Goal: Information Seeking & Learning: Learn about a topic

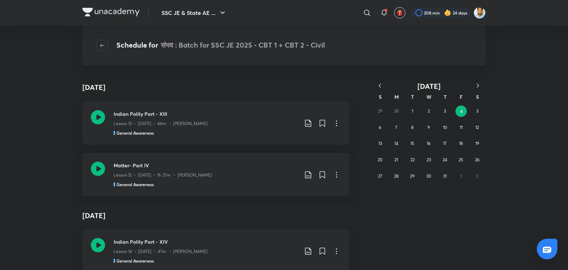
scroll to position [38324, 0]
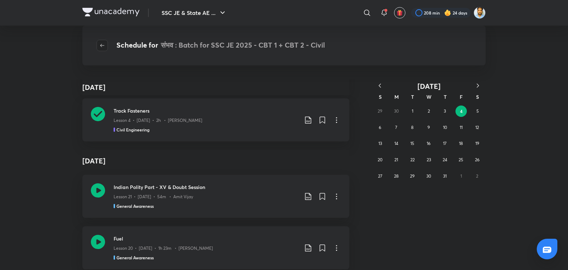
click at [104, 45] on icon "button" at bounding box center [102, 46] width 6 height 6
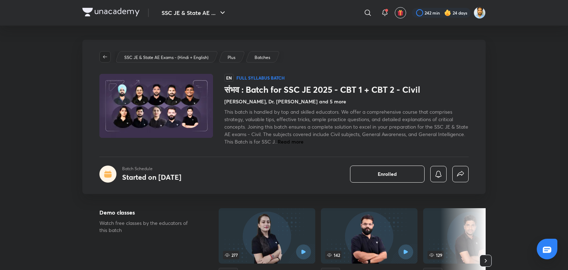
click at [106, 57] on icon "button" at bounding box center [105, 57] width 6 height 6
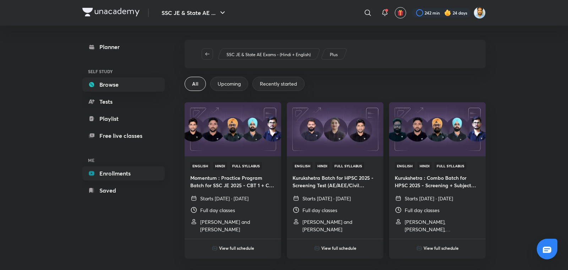
click at [106, 172] on link "Enrollments" at bounding box center [123, 173] width 82 height 14
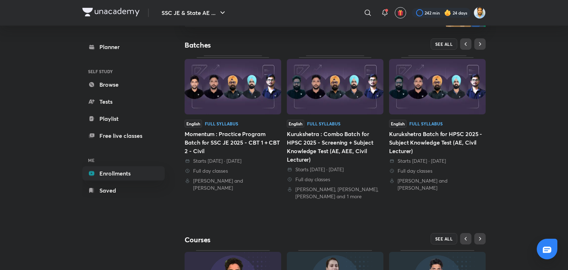
scroll to position [132, 0]
click at [248, 138] on div "Momentum : Practice Program Batch for SSC JE 2025 - CBT 1 + CBT 2 - Civil" at bounding box center [232, 143] width 96 height 26
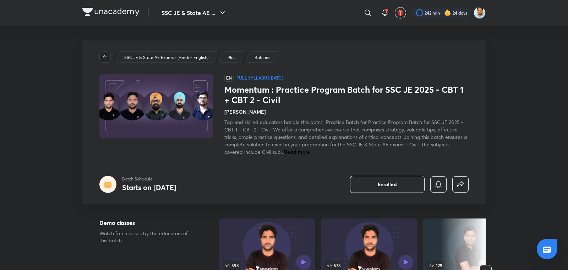
click at [106, 53] on button "button" at bounding box center [104, 56] width 11 height 11
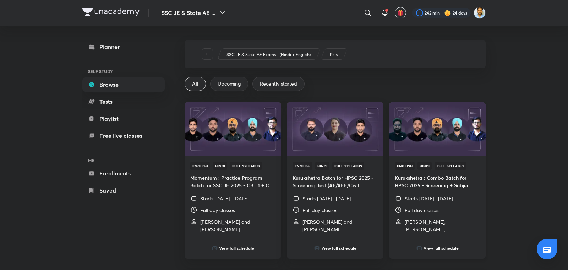
click at [440, 191] on div "English Hindi Full Syllabus Kurukshetra : Combo Batch for HPSC 2025 - Screening…" at bounding box center [437, 197] width 96 height 82
